Goal: Task Accomplishment & Management: Use online tool/utility

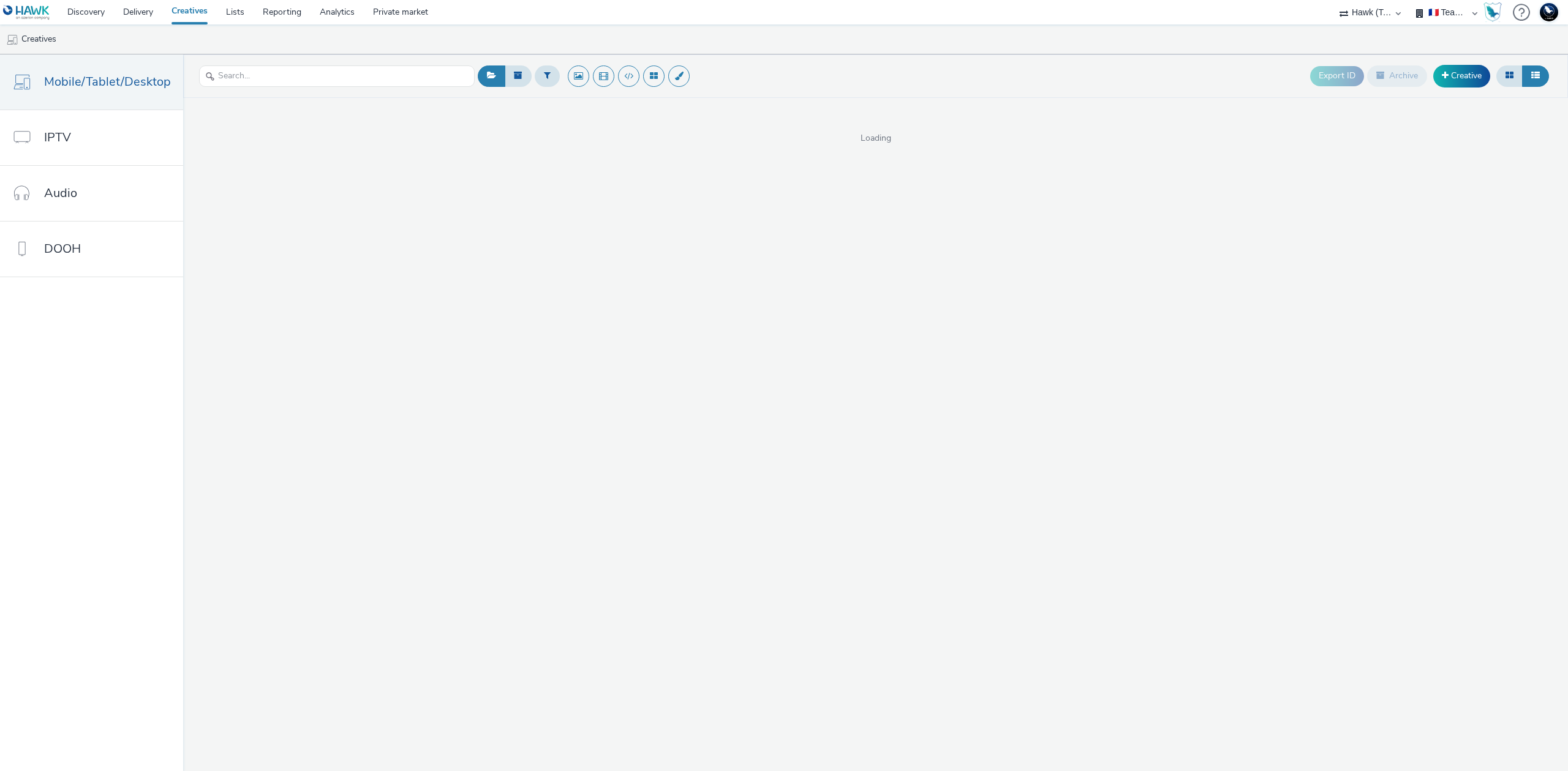
select select "2fc77e36-bb93-4aa3-9dff-dcb08e02eac6"
select select "1eb1e436-ff10-4439-ac20-4e17fcc0c996"
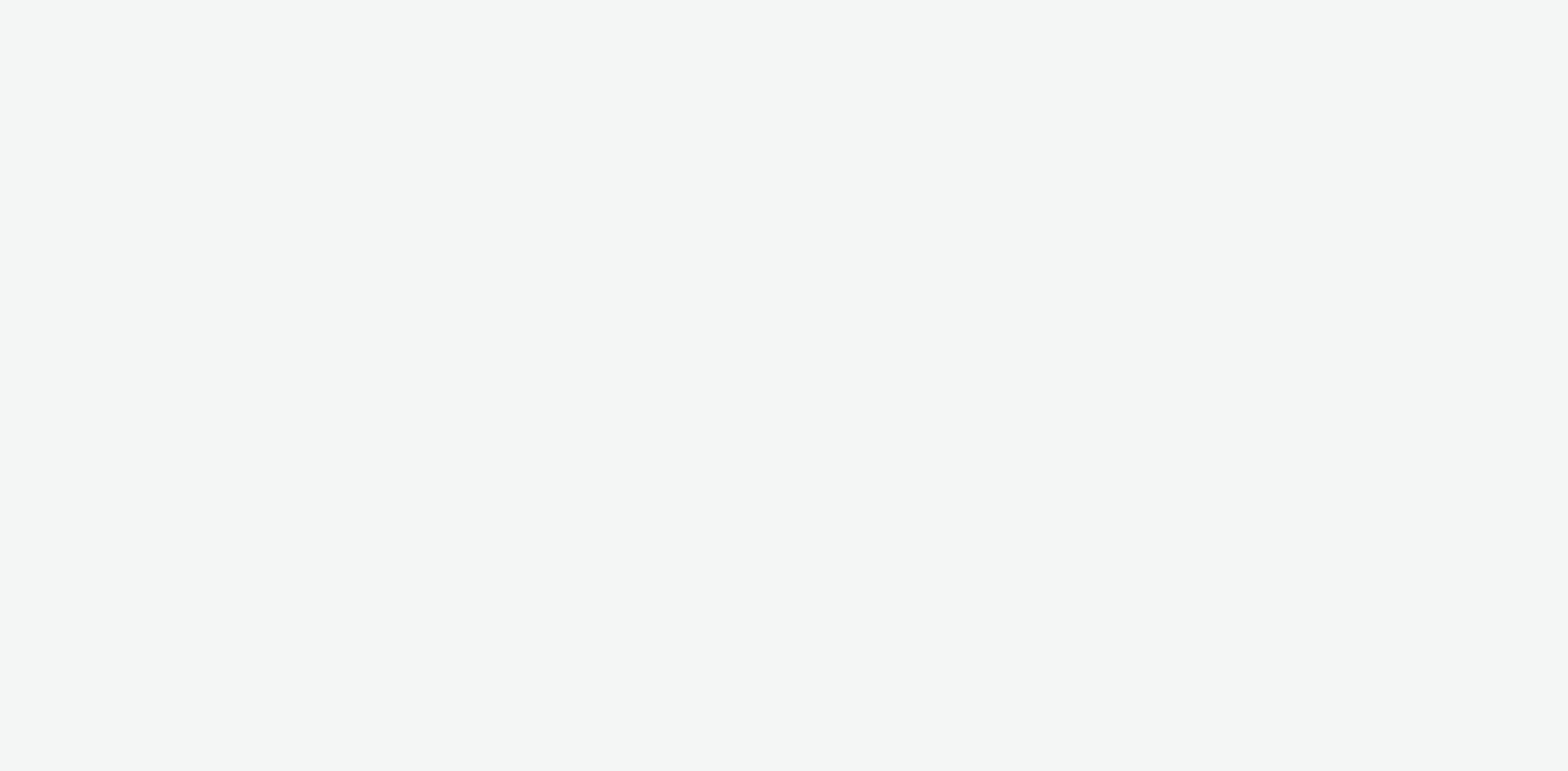
select select "2fc77e36-bb93-4aa3-9dff-dcb08e02eac6"
select select "1eb1e436-ff10-4439-ac20-4e17fcc0c996"
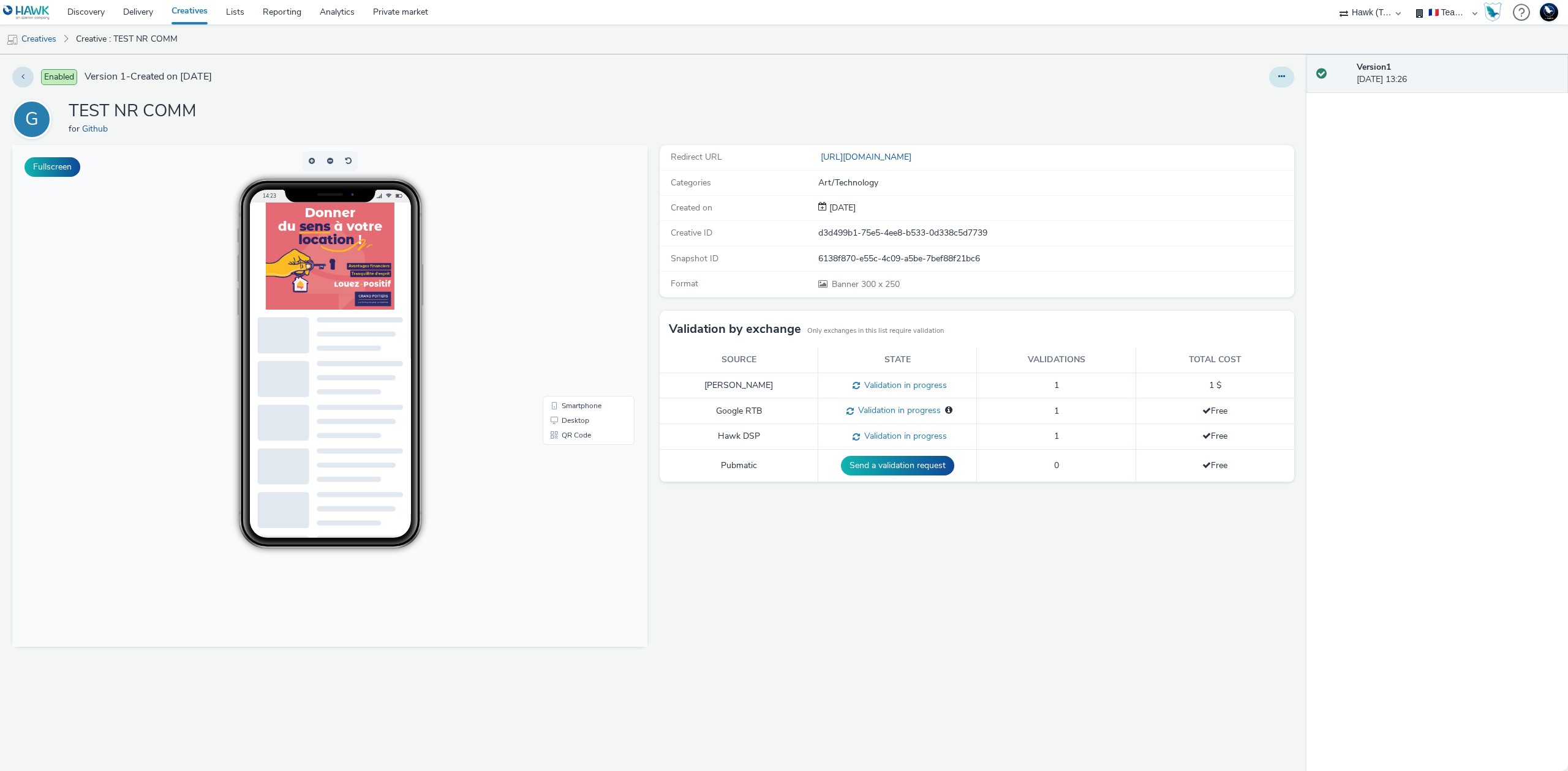
click at [1284, 78] on icon at bounding box center [1281, 76] width 6 height 9
click at [1261, 119] on link "Duplicate" at bounding box center [1248, 126] width 92 height 24
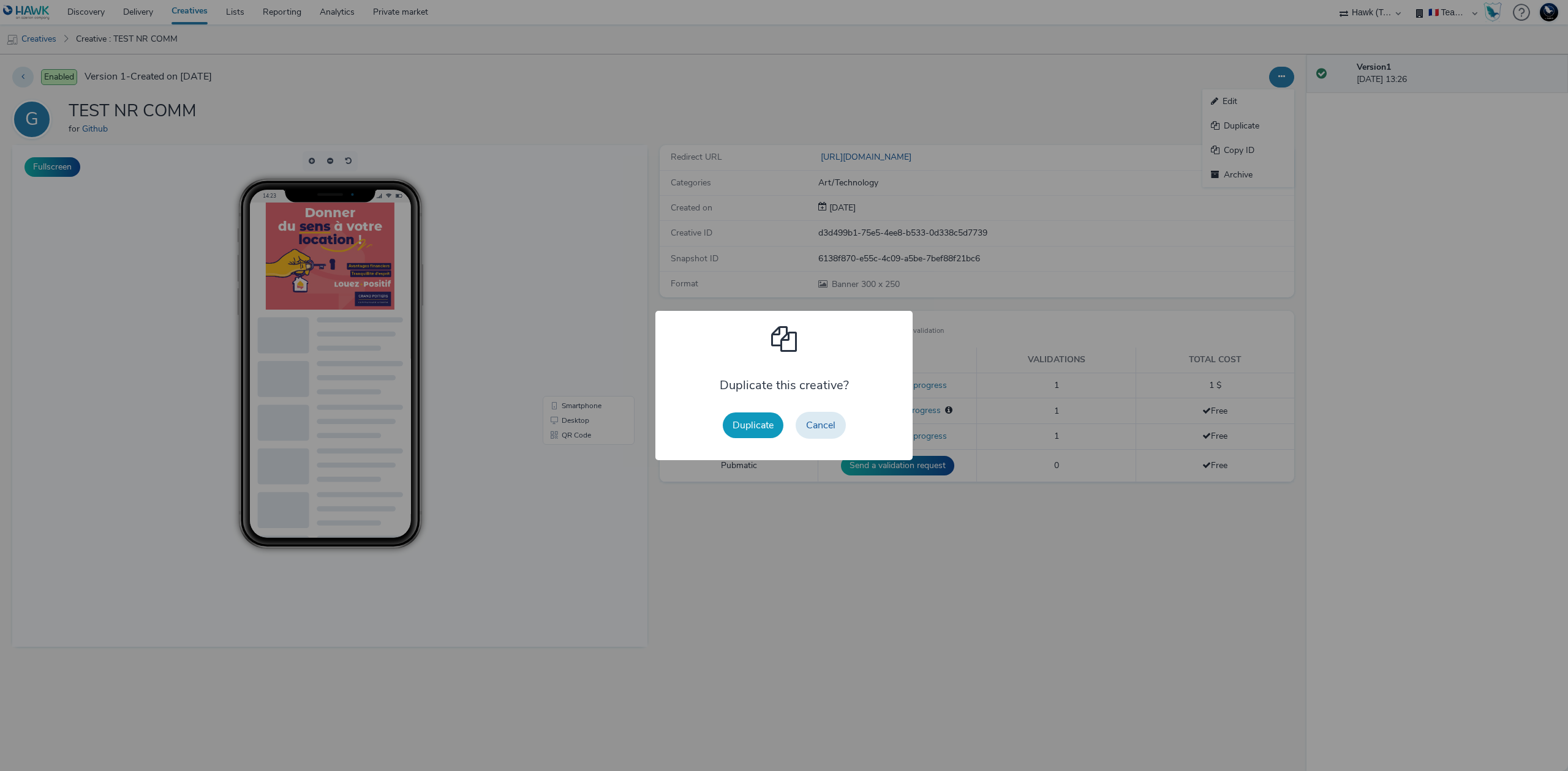
click at [758, 421] on button "Duplicate" at bounding box center [753, 426] width 60 height 26
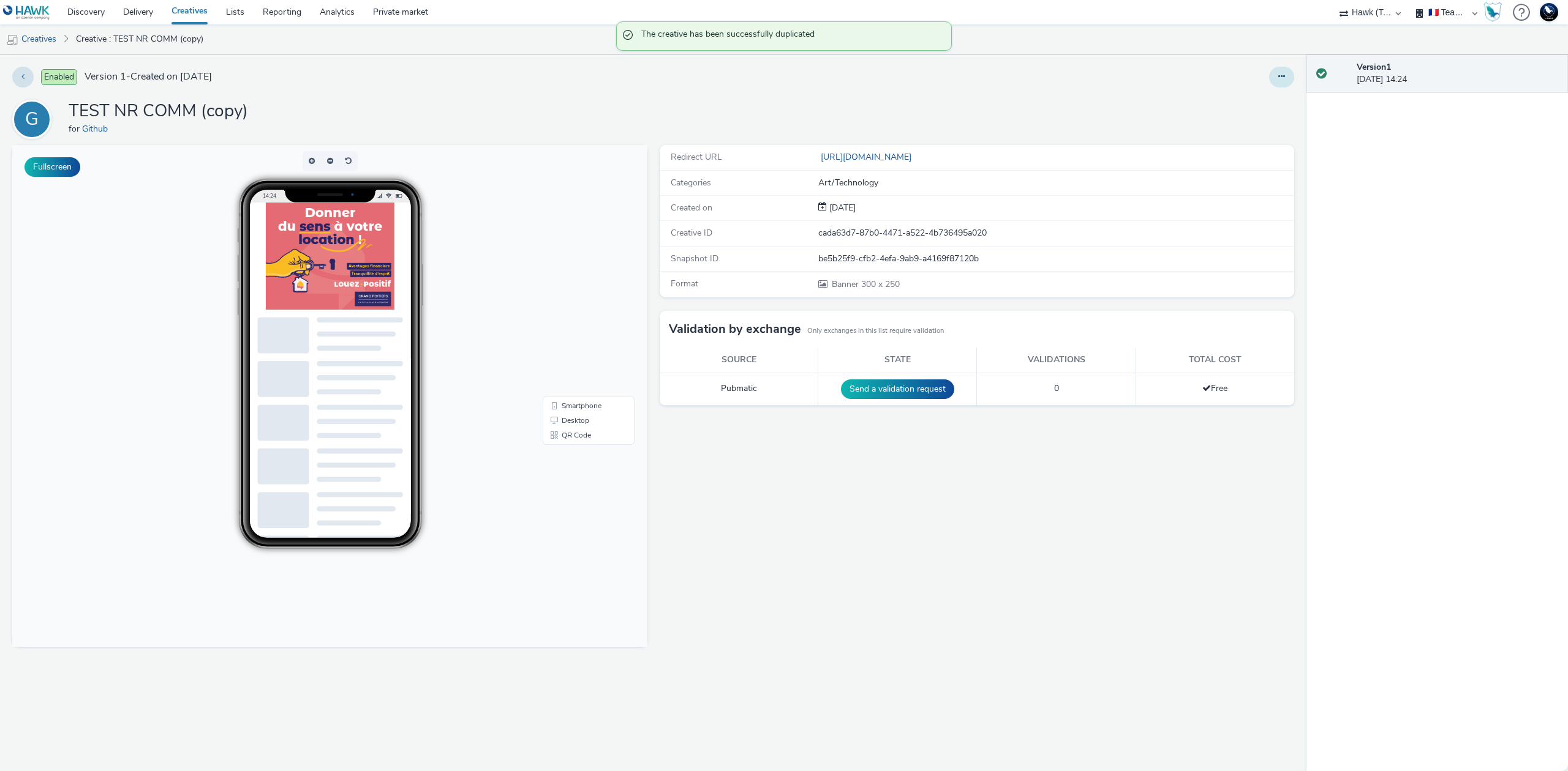
click at [1282, 84] on button at bounding box center [1282, 77] width 25 height 21
click at [1252, 101] on link "Edit" at bounding box center [1248, 101] width 92 height 24
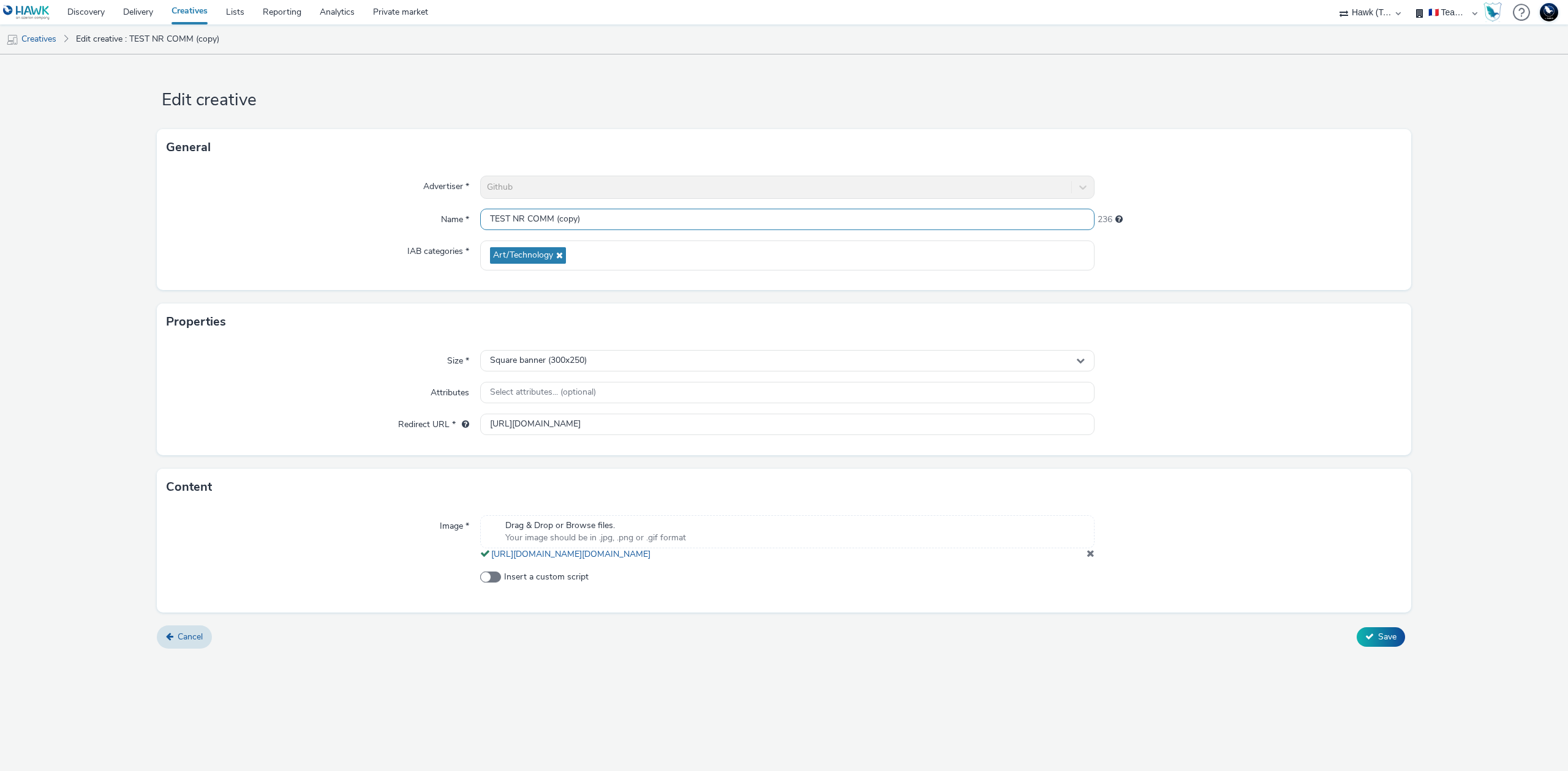
drag, startPoint x: 555, startPoint y: 218, endPoint x: 620, endPoint y: 216, distance: 65.0
click at [620, 216] on input "TEST NR COMM (copy)" at bounding box center [787, 219] width 615 height 22
type input "TEST NR COMM banner"
click at [1378, 643] on span "Save" at bounding box center [1387, 637] width 19 height 12
